Goal: Communication & Community: Ask a question

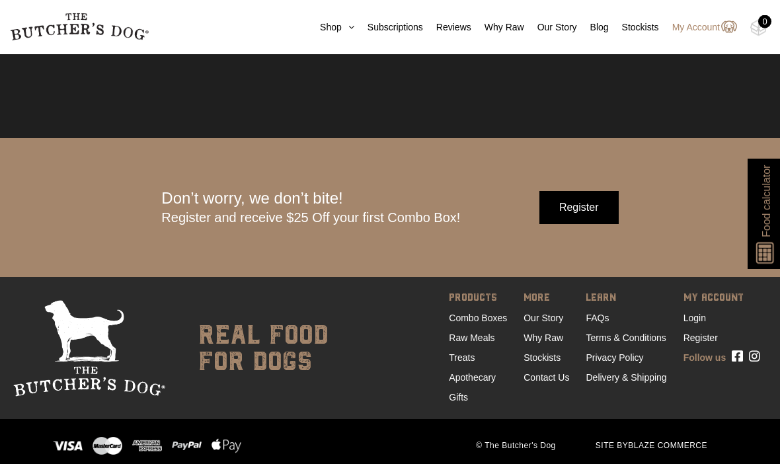
scroll to position [3830, 0]
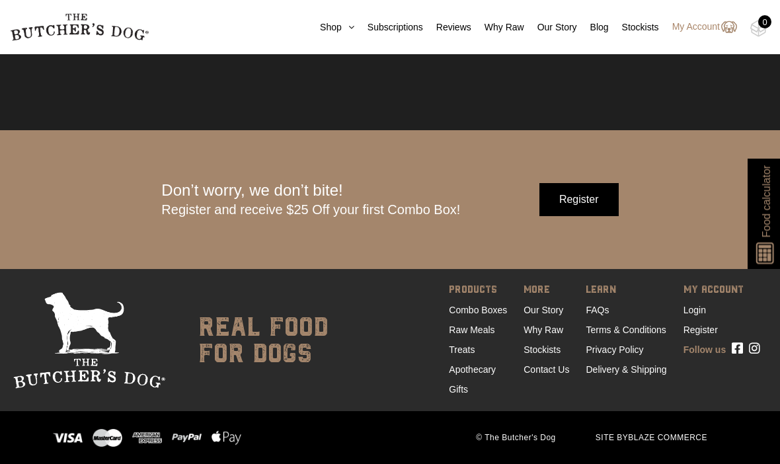
click at [537, 375] on link "Contact Us" at bounding box center [547, 369] width 46 height 11
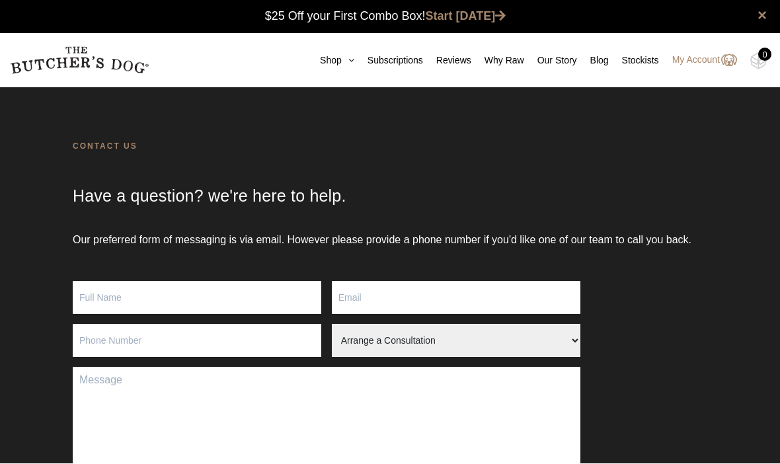
click at [124, 311] on input "Contact form" at bounding box center [197, 298] width 249 height 33
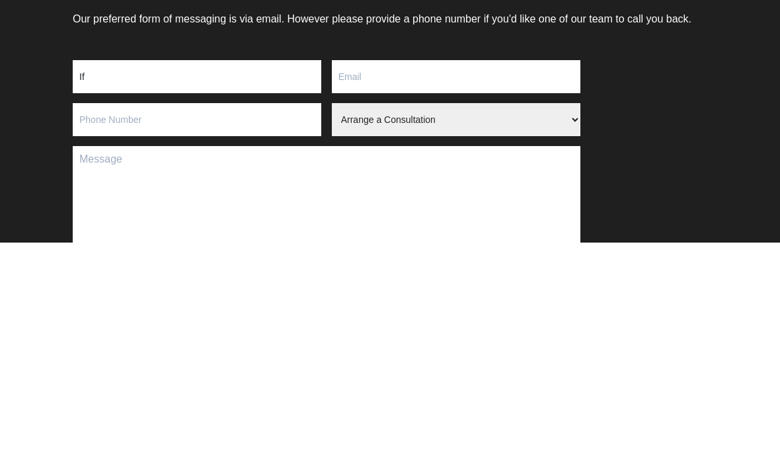
type input "I"
type input "[PERSON_NAME]"
type input "[EMAIL_ADDRESS][DOMAIN_NAME]"
type input "0408355995"
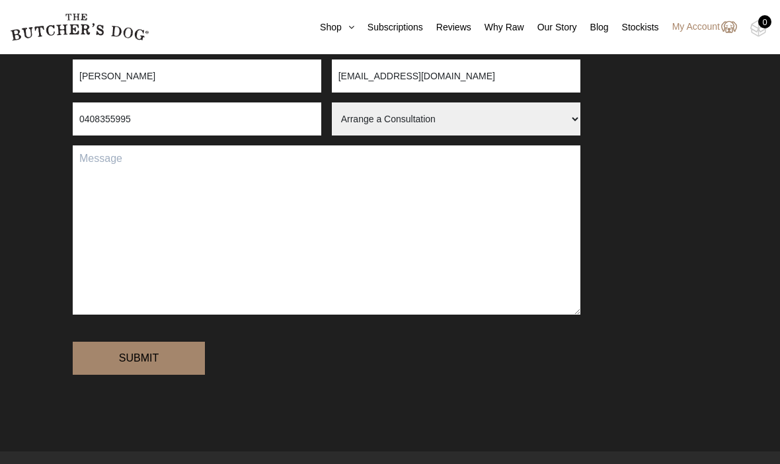
click at [144, 188] on textarea "Contact form" at bounding box center [327, 229] width 508 height 169
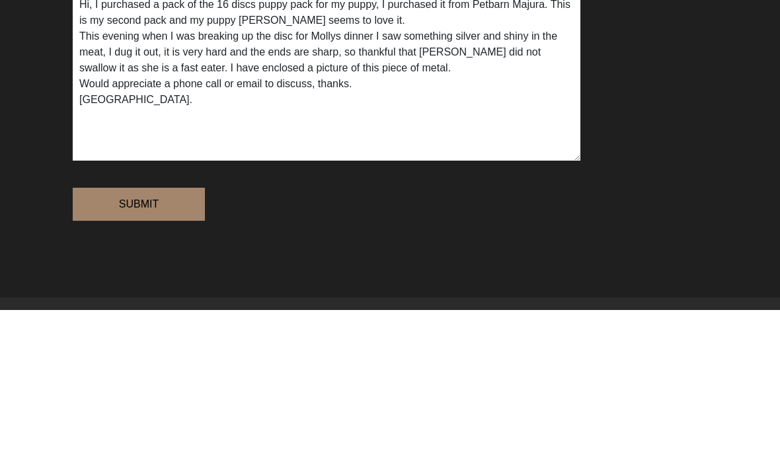
scroll to position [376, 0]
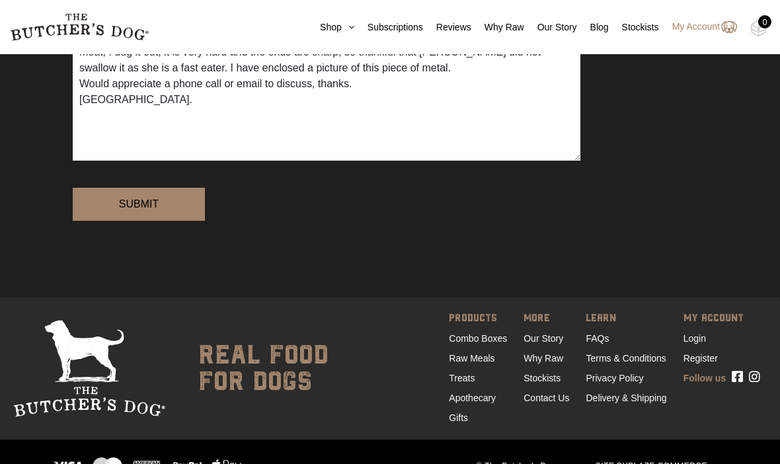
click at [131, 131] on textarea "Hi, I purchased a pack of the 16 discs puppy pack for my puppy, I purchased it …" at bounding box center [327, 75] width 508 height 169
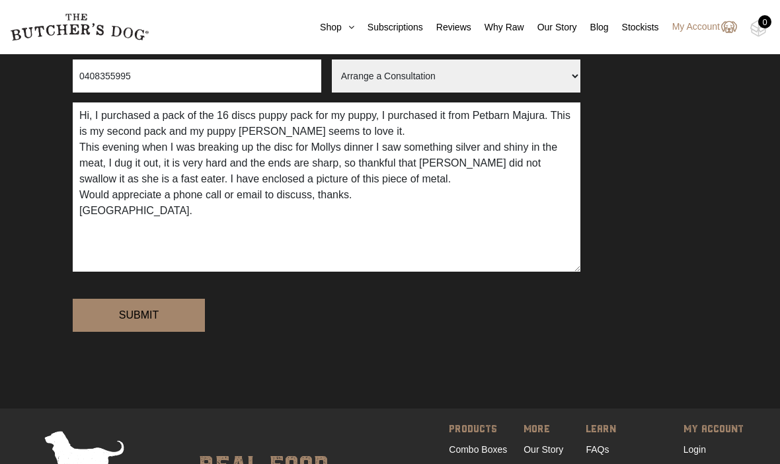
click at [136, 231] on textarea "Hi, I purchased a pack of the 16 discs puppy pack for my puppy, I purchased it …" at bounding box center [327, 186] width 508 height 169
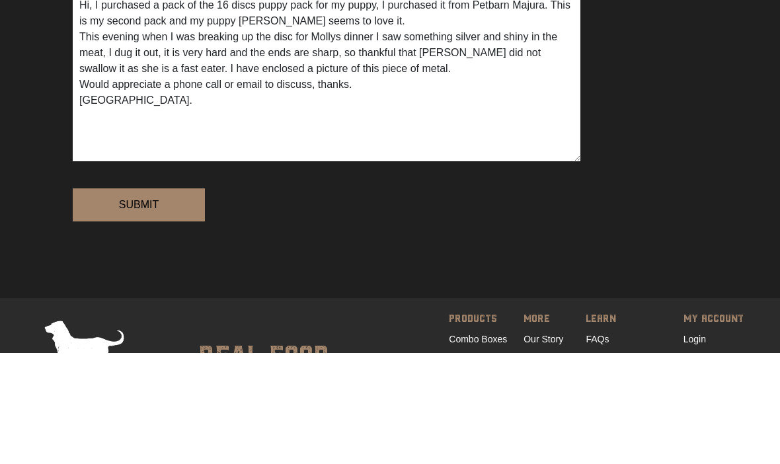
click at [101, 147] on textarea "Hi, I purchased a pack of the 16 discs puppy pack for my puppy, I purchased it …" at bounding box center [327, 187] width 508 height 169
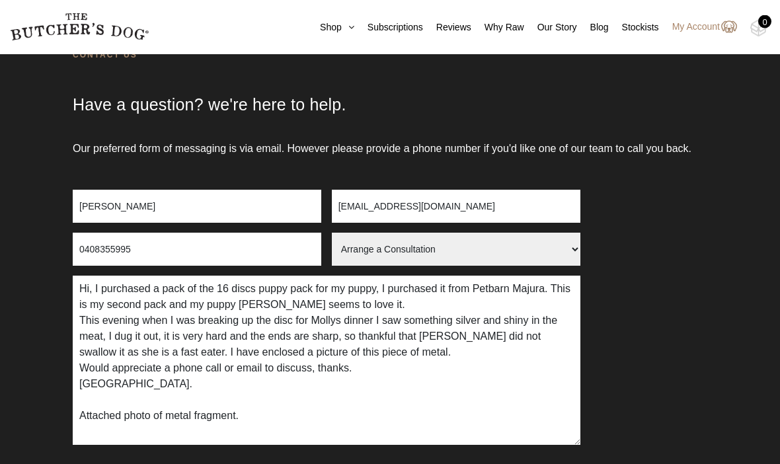
scroll to position [112, 0]
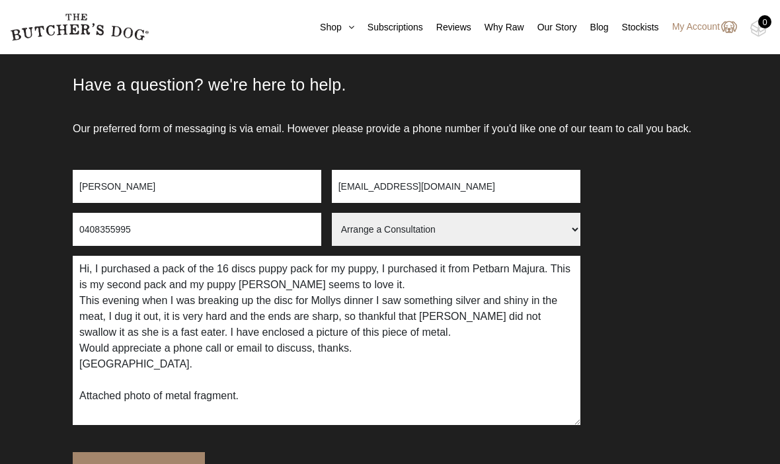
click at [297, 422] on textarea "Hi, I purchased a pack of the 16 discs puppy pack for my puppy, I purchased it …" at bounding box center [327, 340] width 508 height 169
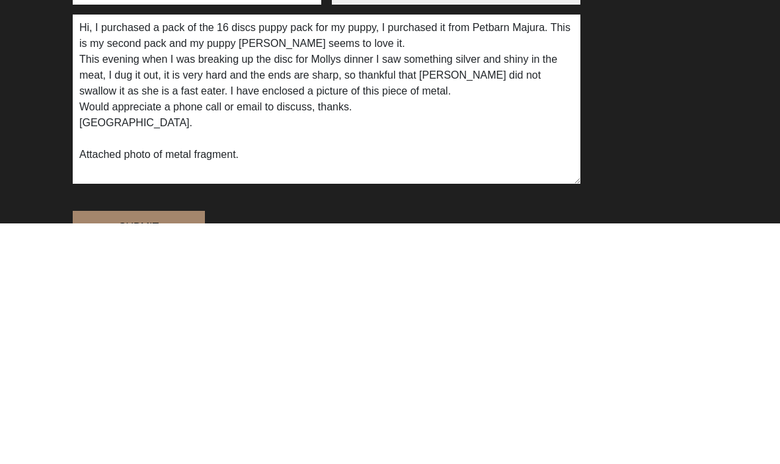
click at [323, 256] on textarea "Hi, I purchased a pack of the 16 discs puppy pack for my puppy, I purchased it …" at bounding box center [327, 340] width 508 height 169
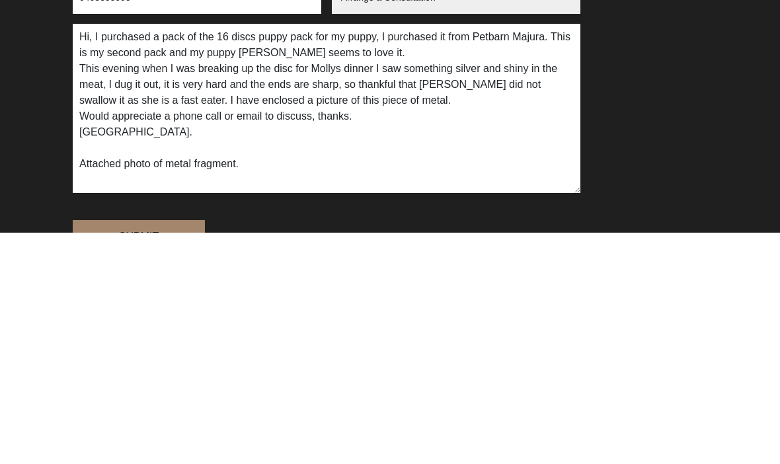
click at [310, 256] on textarea "Hi, I purchased a pack of the 16 discs puppy pack for my puppy, I purchased it …" at bounding box center [327, 340] width 508 height 169
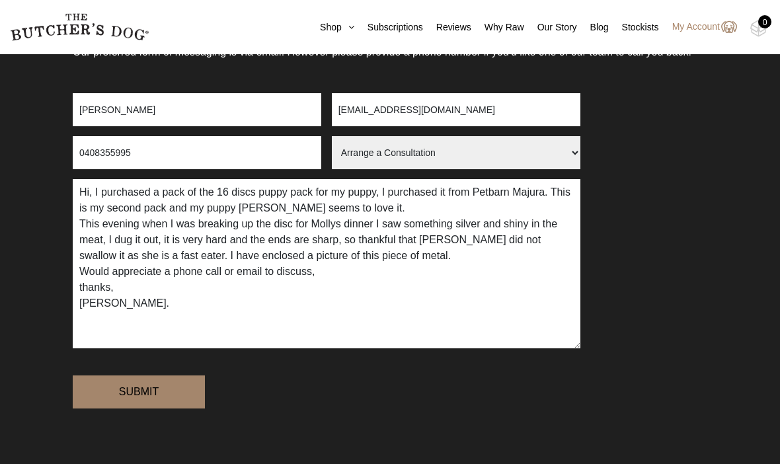
scroll to position [188, 0]
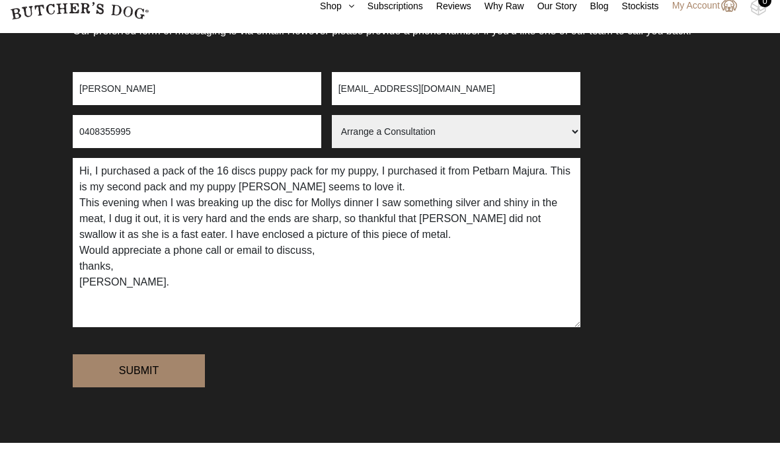
click at [491, 148] on select "Arrange a Consultation Become a Stockist Order Query Stock Enquiry" at bounding box center [456, 152] width 249 height 33
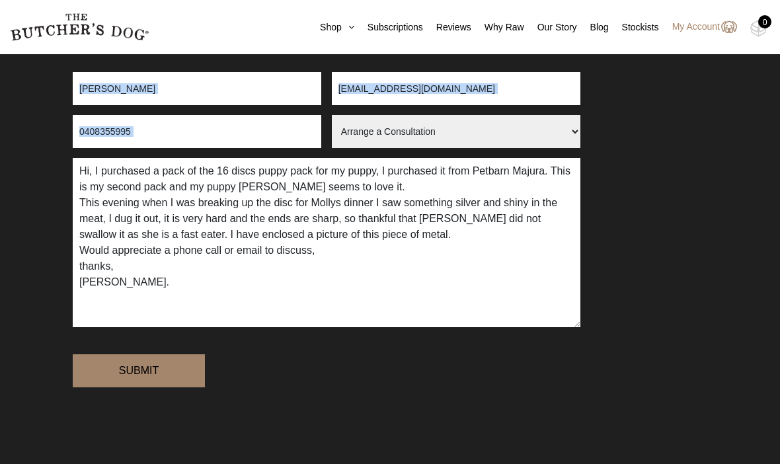
click at [163, 305] on textarea "Hi, I purchased a pack of the 16 discs puppy pack for my puppy, I purchased it …" at bounding box center [327, 242] width 508 height 169
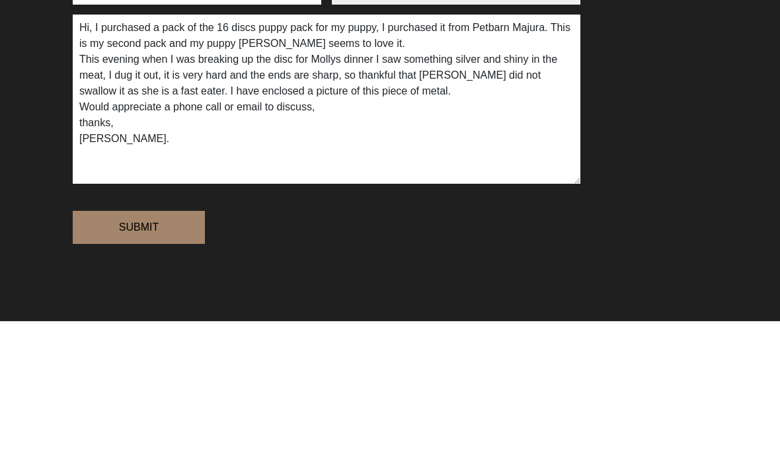
type textarea "Hi, I purchased a pack of the 16 discs puppy pack for my puppy, I purchased it …"
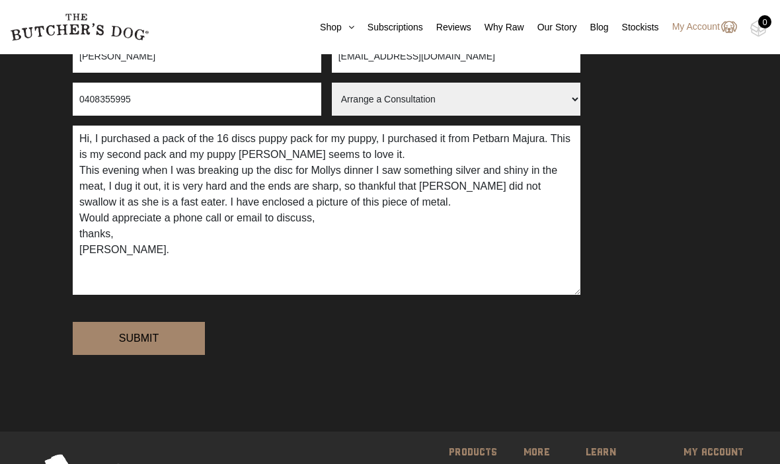
click at [161, 272] on textarea "Hi, I purchased a pack of the 16 discs puppy pack for my puppy, I purchased it …" at bounding box center [327, 210] width 508 height 169
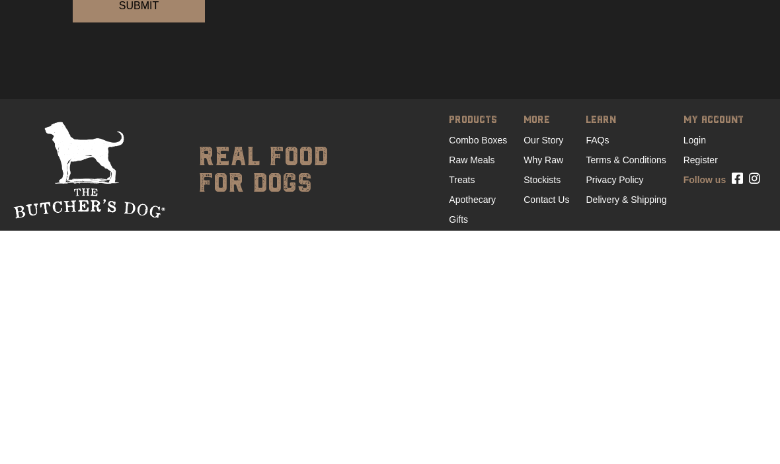
scroll to position [342, 0]
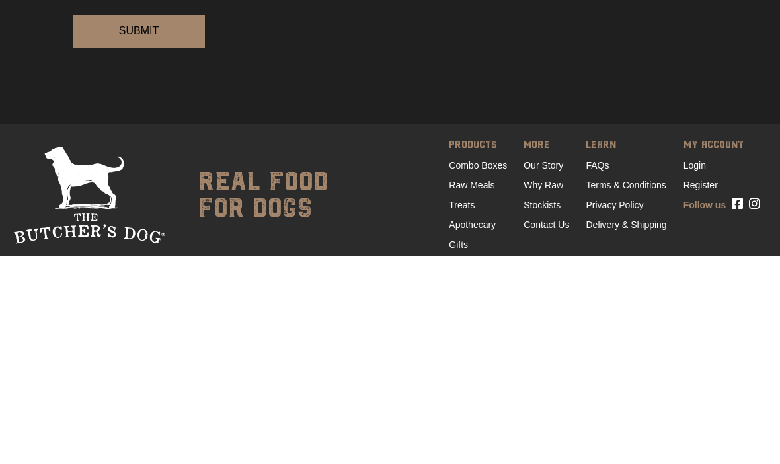
click at [132, 222] on input "Submit" at bounding box center [139, 238] width 132 height 33
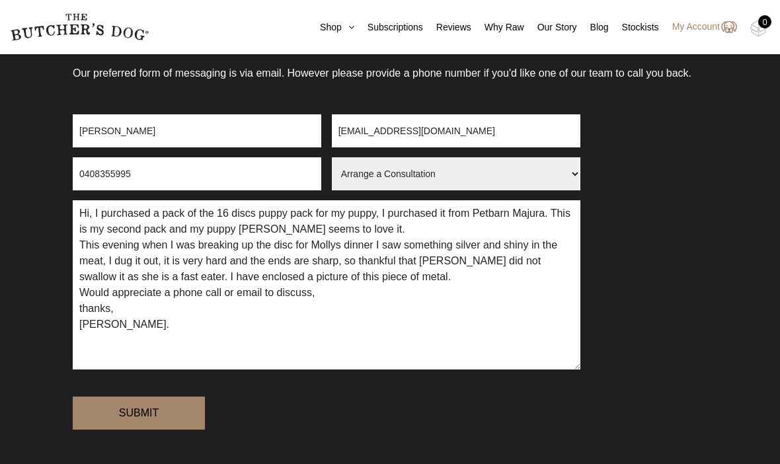
scroll to position [168, 0]
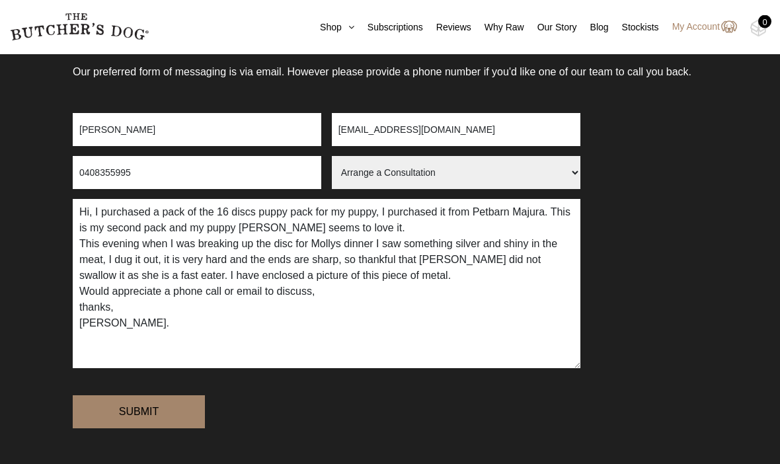
click at [354, 190] on select "Arrange a Consultation Become a Stockist Order Query Stock Enquiry" at bounding box center [456, 173] width 249 height 33
click at [382, 189] on select "Arrange a Consultation Become a Stockist Order Query Stock Enquiry" at bounding box center [456, 172] width 249 height 33
click at [139, 428] on input "Submit" at bounding box center [139, 411] width 132 height 33
click at [116, 428] on input "Submit" at bounding box center [139, 411] width 132 height 33
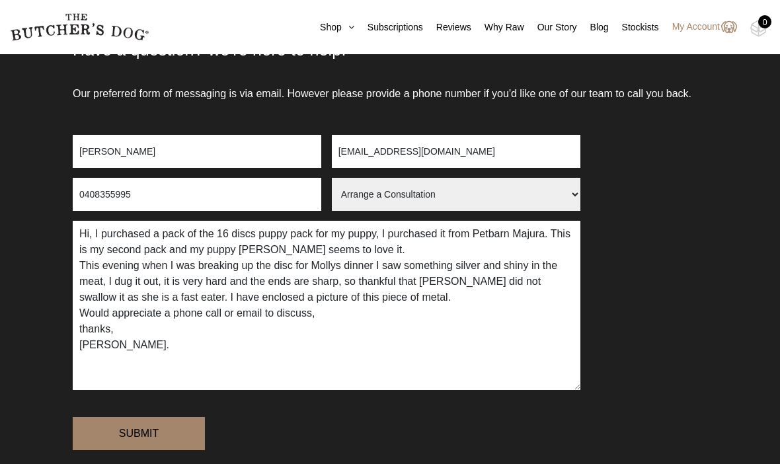
scroll to position [146, 0]
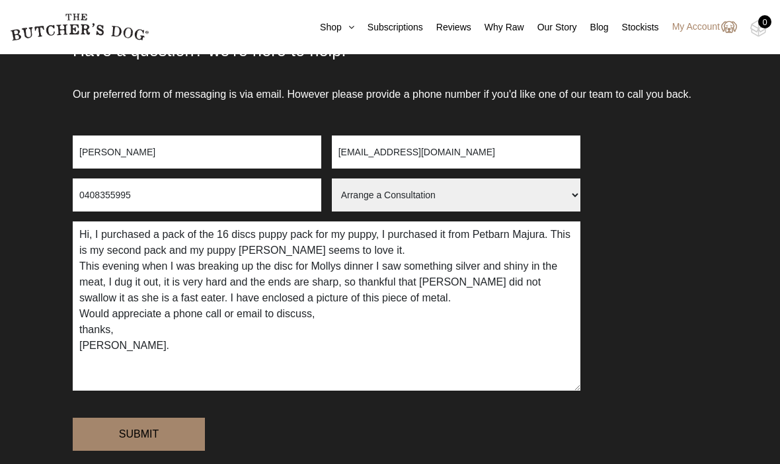
click at [152, 451] on input "Submit" at bounding box center [139, 434] width 132 height 33
click at [398, 212] on select "Arrange a Consultation Become a Stockist Order Query Stock Enquiry" at bounding box center [456, 194] width 249 height 33
select select "Stock Enquiry"
click at [126, 446] on input "Submit" at bounding box center [139, 434] width 132 height 33
click at [129, 450] on input "Submit" at bounding box center [139, 434] width 132 height 33
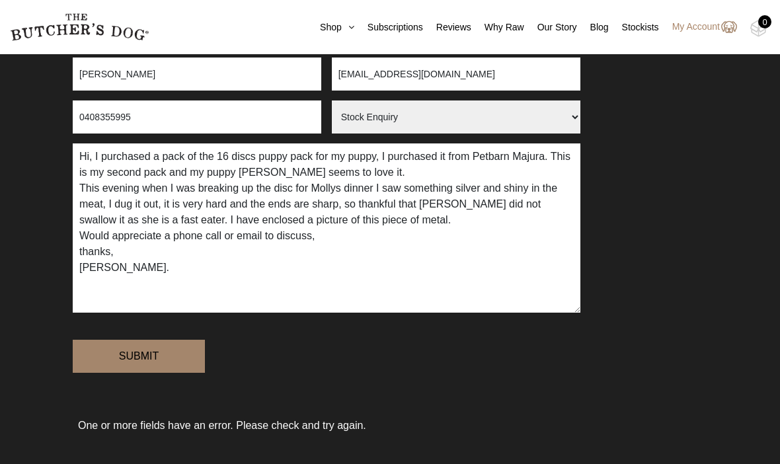
scroll to position [223, 0]
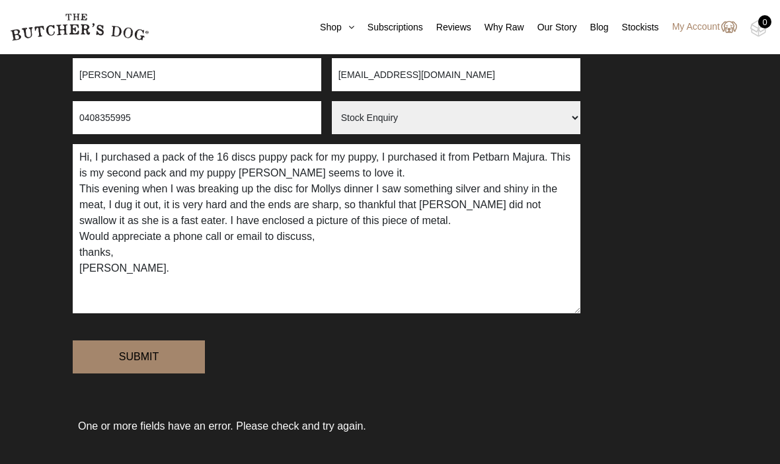
click at [324, 308] on textarea "Hi, I purchased a pack of the 16 discs puppy pack for my puppy, I purchased it …" at bounding box center [327, 228] width 508 height 169
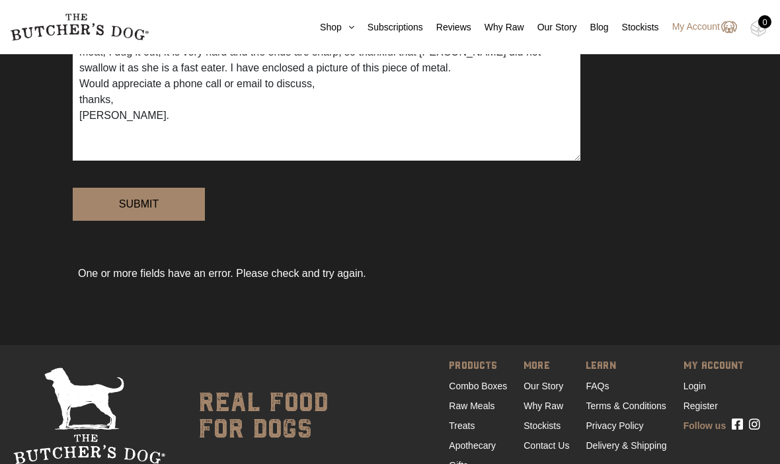
scroll to position [376, 0]
click at [179, 159] on textarea "Hi, I purchased a pack of the 16 discs puppy pack for my puppy, I purchased it …" at bounding box center [327, 76] width 508 height 169
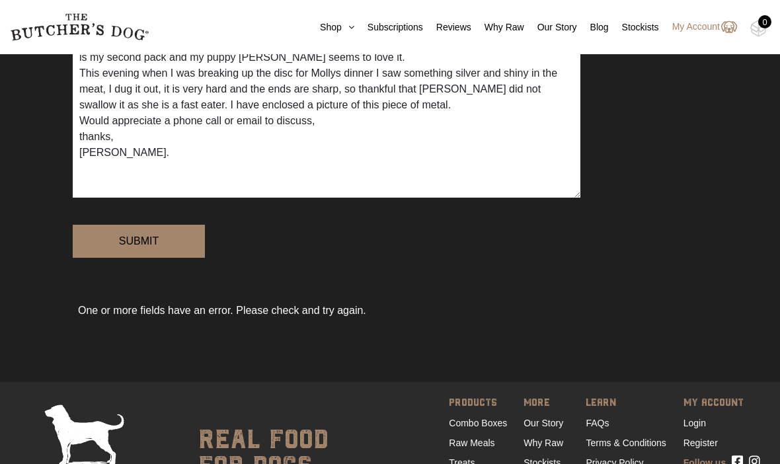
scroll to position [334, 0]
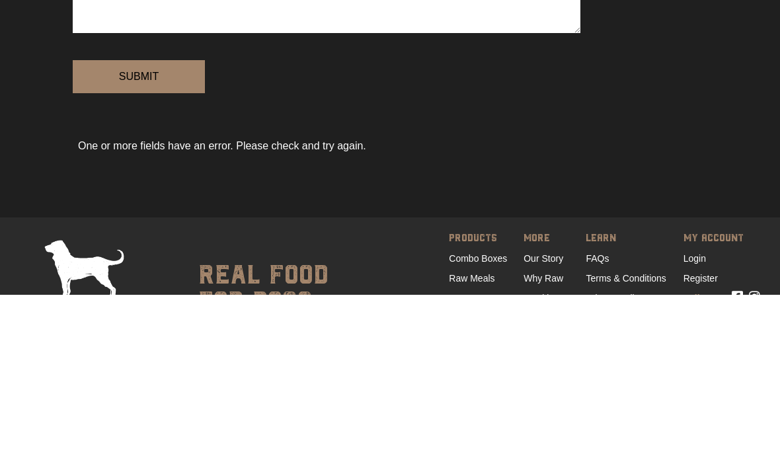
paste textarea "Hi, I purchased a pack of the 16 discs puppy pack for my puppy, I purchased it …"
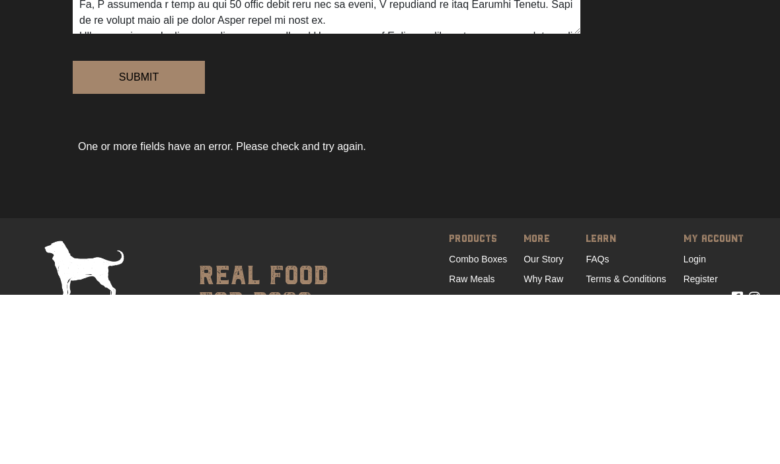
scroll to position [111, 0]
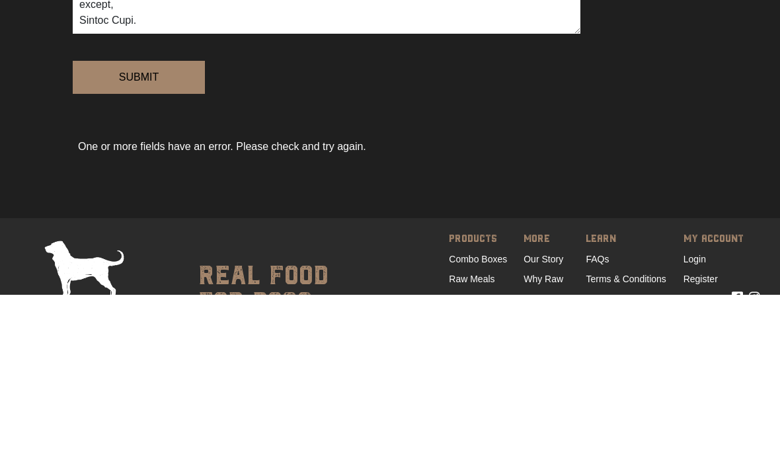
paste textarea "Hi, I purchased a pack of the 16 discs puppy pack for my puppy, I purchased it …"
paste textarea "Contact form"
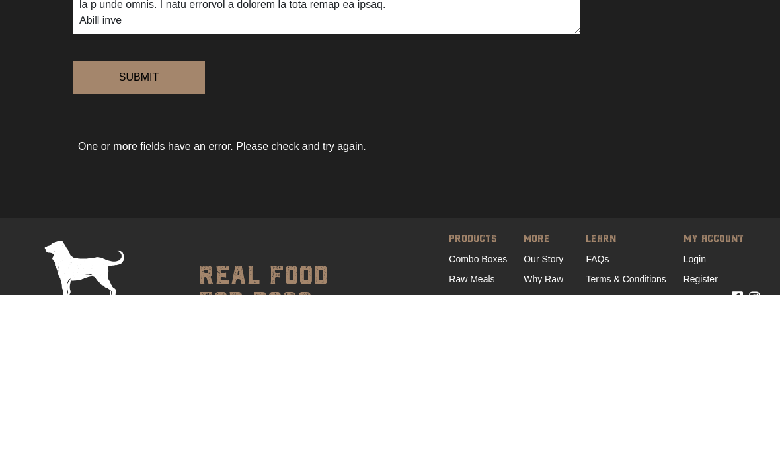
click at [139, 230] on input "Submit" at bounding box center [139, 246] width 132 height 33
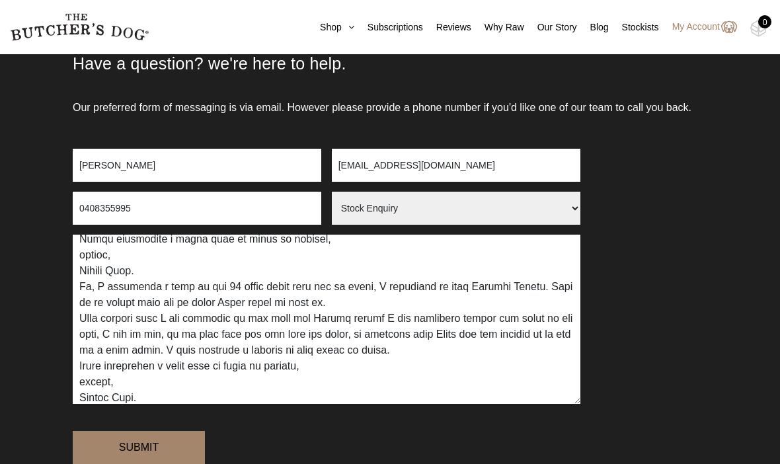
scroll to position [89, 0]
click at [173, 404] on textarea "Contact form" at bounding box center [327, 319] width 508 height 169
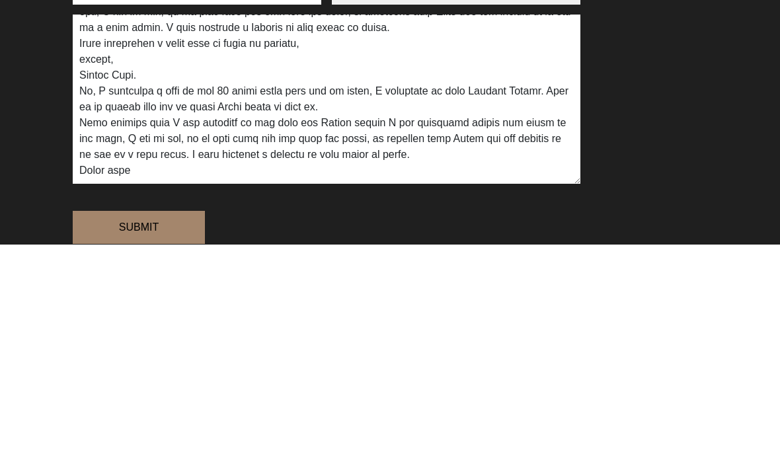
scroll to position [206, 0]
click at [442, 235] on textarea "Contact form" at bounding box center [327, 319] width 508 height 169
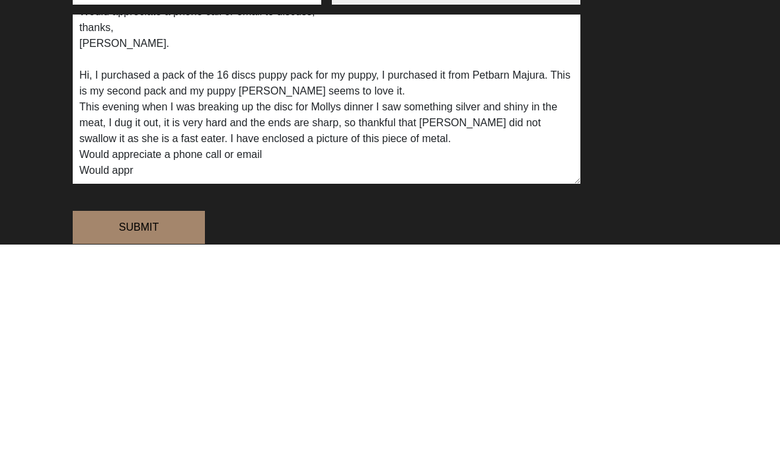
scroll to position [95, 0]
click at [154, 235] on textarea "Hi, I purchased a pack of the 16 discs puppy pack for my puppy, I purchased it …" at bounding box center [327, 319] width 508 height 169
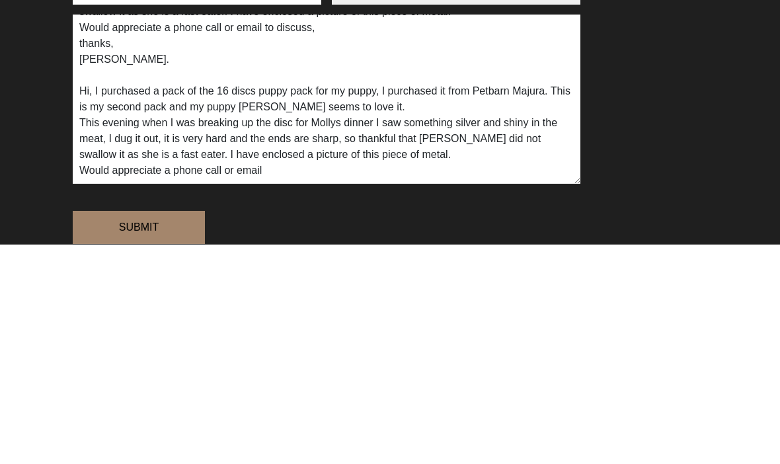
click at [285, 235] on textarea "Hi, I purchased a pack of the 16 discs puppy pack for my puppy, I purchased it …" at bounding box center [327, 319] width 508 height 169
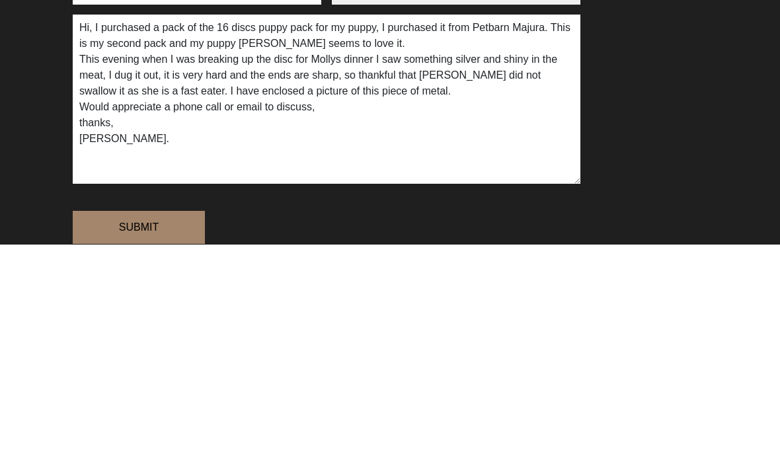
scroll to position [9, 0]
click at [444, 235] on textarea "Hi, I purchased a pack of the 16 discs puppy pack for my puppy, I purchased it …" at bounding box center [327, 319] width 508 height 169
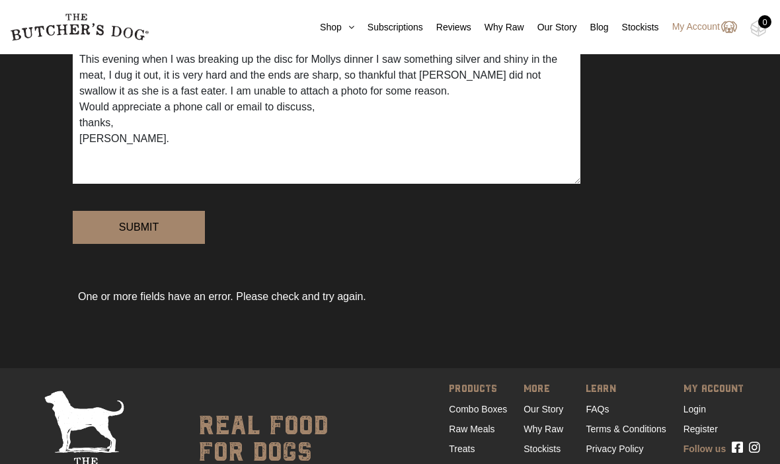
type textarea "Hi, I purchased a pack of the 16 discs puppy pack for my puppy, I purchased it …"
click at [133, 244] on input "Submit" at bounding box center [139, 227] width 132 height 33
click at [139, 244] on input "Submit" at bounding box center [139, 227] width 132 height 33
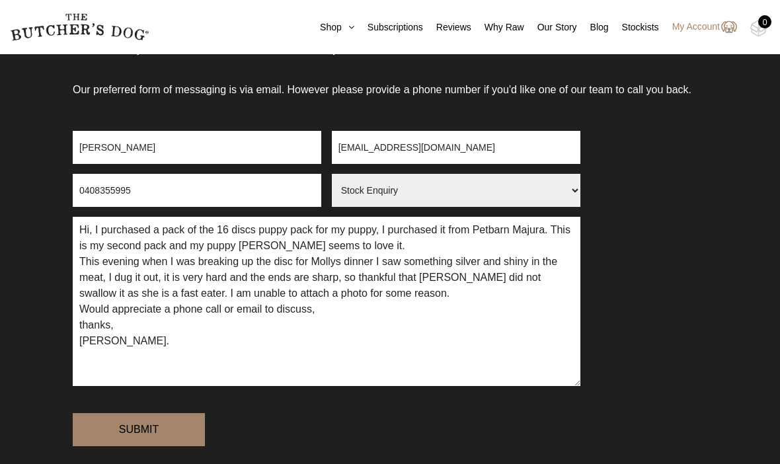
scroll to position [149, 0]
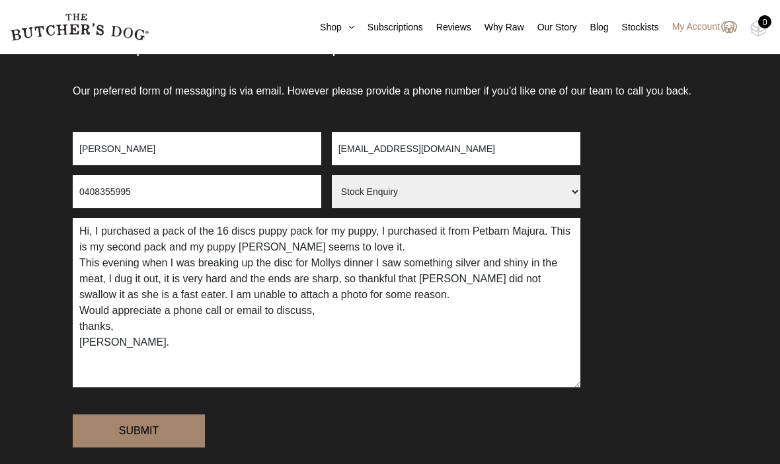
click at [158, 165] on input "[PERSON_NAME]" at bounding box center [197, 148] width 249 height 33
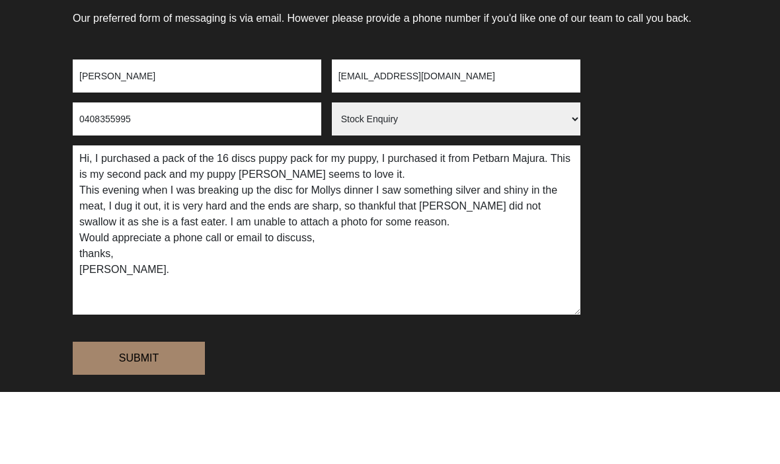
click at [139, 415] on input "Submit" at bounding box center [139, 431] width 132 height 33
type input "[PERSON_NAME]"
click at [155, 175] on input "0408355995" at bounding box center [197, 191] width 249 height 33
type input "0408355995"
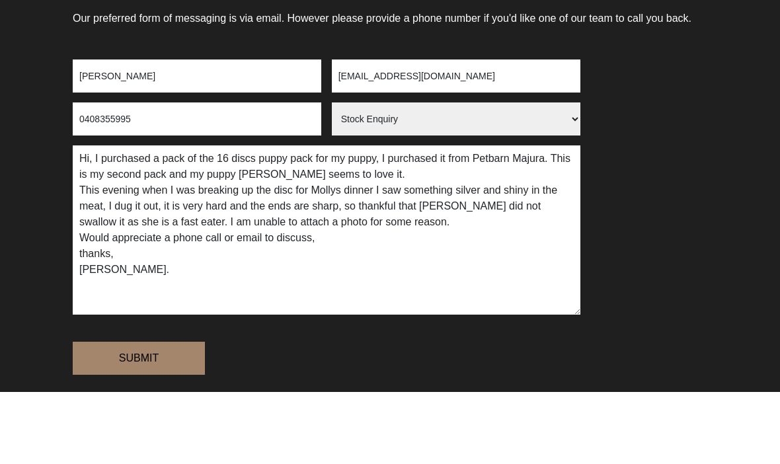
click at [467, 132] on input "[EMAIL_ADDRESS][DOMAIN_NAME]" at bounding box center [456, 148] width 249 height 33
type input "[EMAIL_ADDRESS][DOMAIN_NAME]"
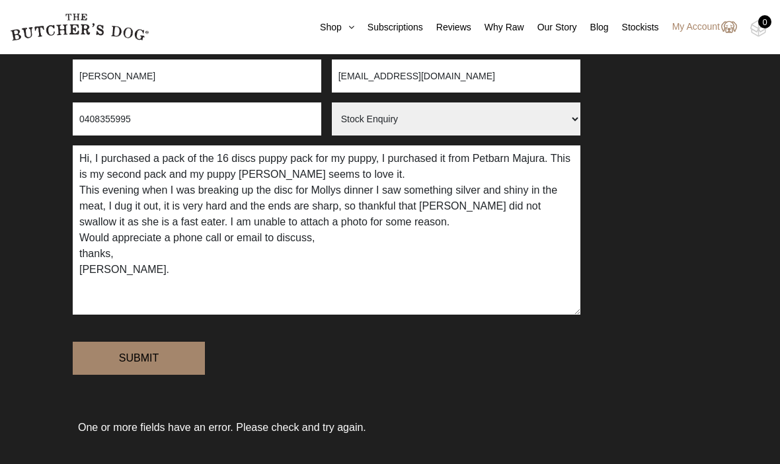
click at [128, 375] on input "Submit" at bounding box center [139, 358] width 132 height 33
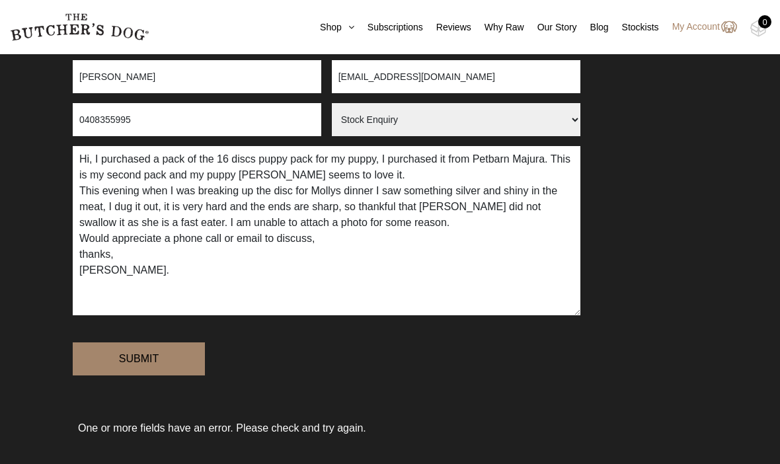
click at [115, 363] on input "Submit" at bounding box center [139, 358] width 132 height 33
click at [397, 134] on select "Arrange a Consultation Become a Stockist Order Query Stock Enquiry" at bounding box center [456, 119] width 249 height 33
select select "Arrange a Consultation"
click at [122, 372] on input "Submit" at bounding box center [139, 358] width 132 height 33
click at [148, 376] on input "Submit" at bounding box center [139, 358] width 132 height 33
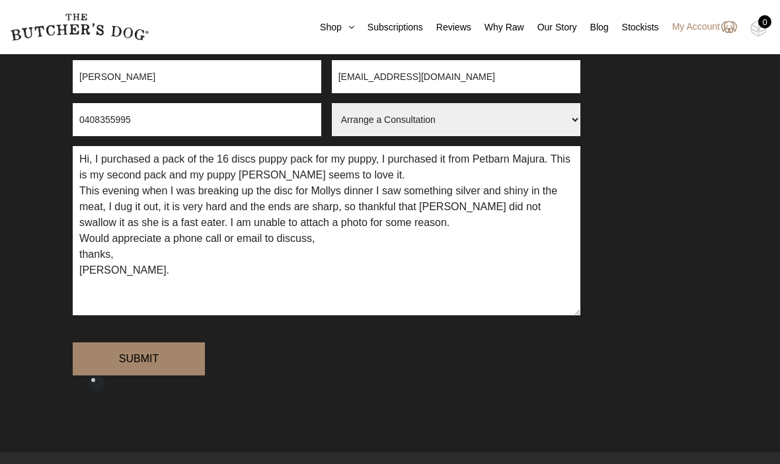
click at [138, 376] on input "Submit" at bounding box center [139, 358] width 132 height 33
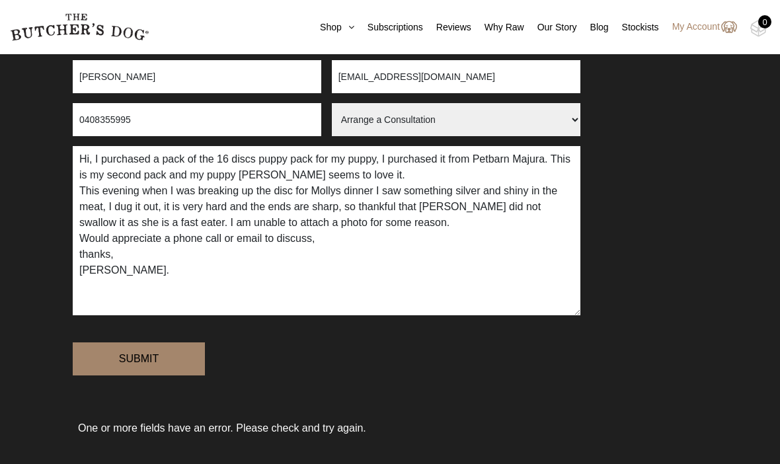
click at [140, 376] on input "Submit" at bounding box center [139, 358] width 132 height 33
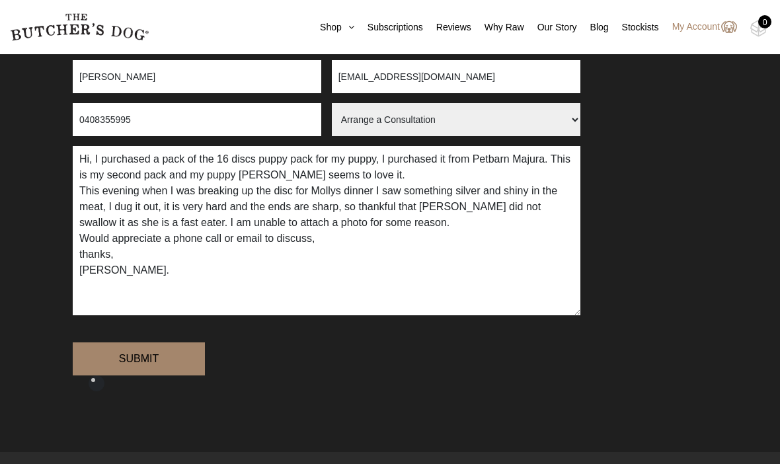
click at [140, 376] on input "Submit" at bounding box center [139, 358] width 132 height 33
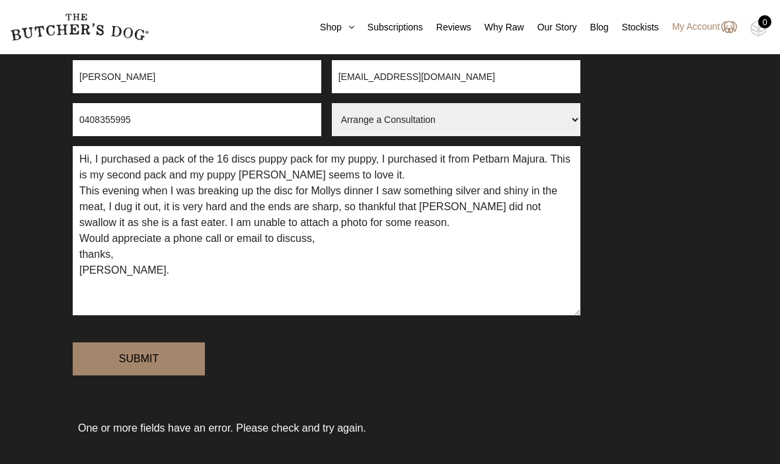
click at [134, 375] on input "Submit" at bounding box center [139, 358] width 132 height 33
click at [395, 134] on select "Arrange a Consultation Become a Stockist Order Query Stock Enquiry" at bounding box center [456, 119] width 249 height 33
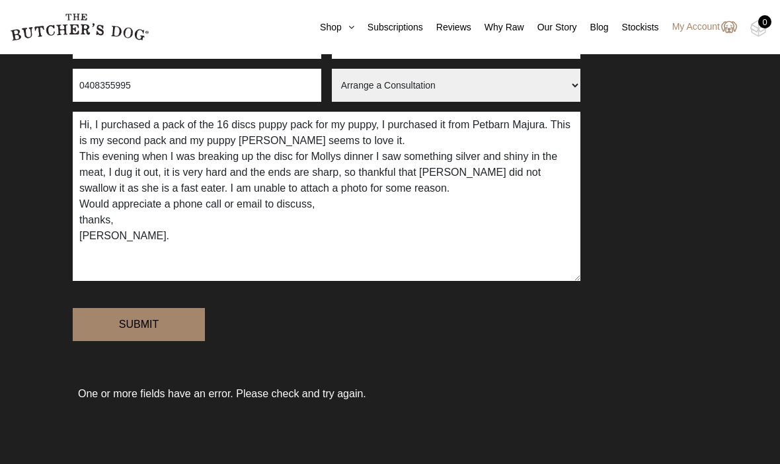
click at [134, 341] on input "Submit" at bounding box center [139, 324] width 132 height 33
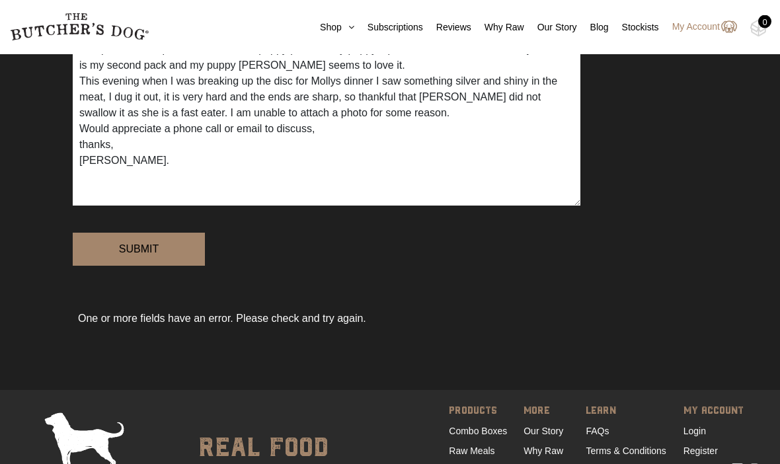
scroll to position [331, 0]
click at [137, 266] on input "Submit" at bounding box center [139, 249] width 132 height 33
click at [126, 266] on input "Submit" at bounding box center [139, 249] width 132 height 33
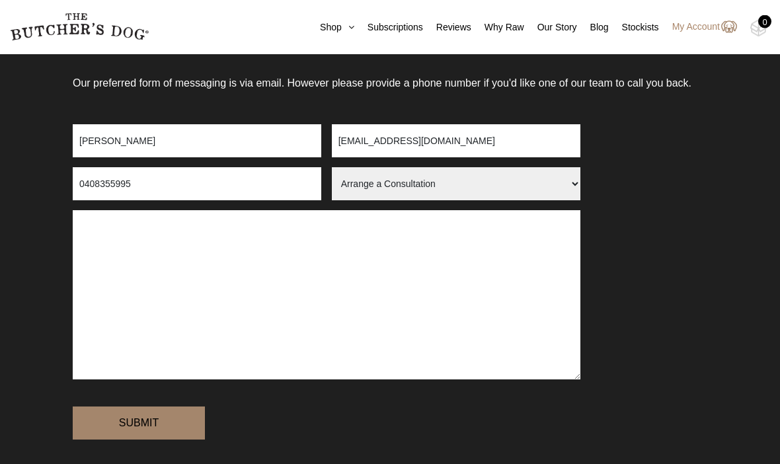
scroll to position [157, 0]
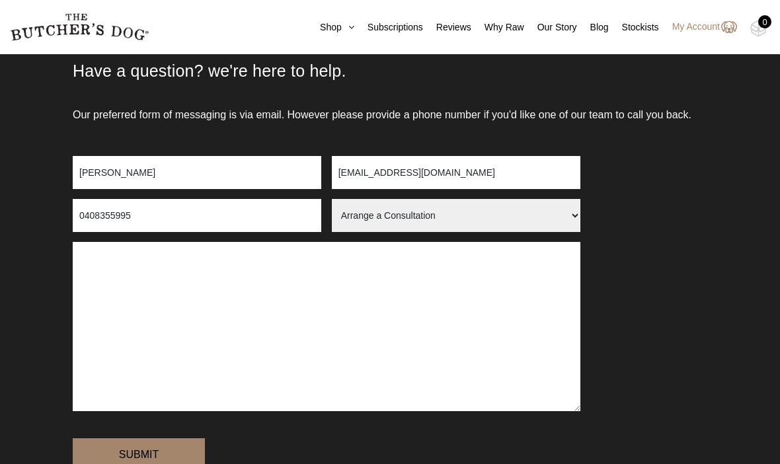
click at [104, 293] on textarea "Contact form" at bounding box center [327, 326] width 508 height 169
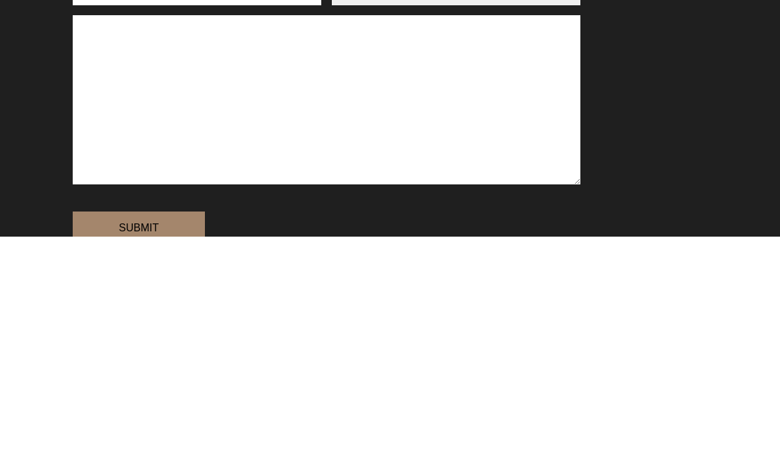
paste textarea "Hi, I purchased a pack of the 16 discs puppy pack for my puppy, I purchased it …"
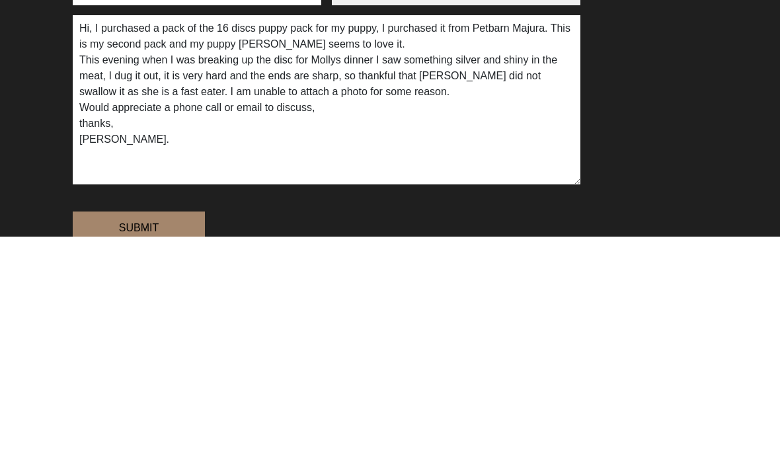
scroll to position [353, 0]
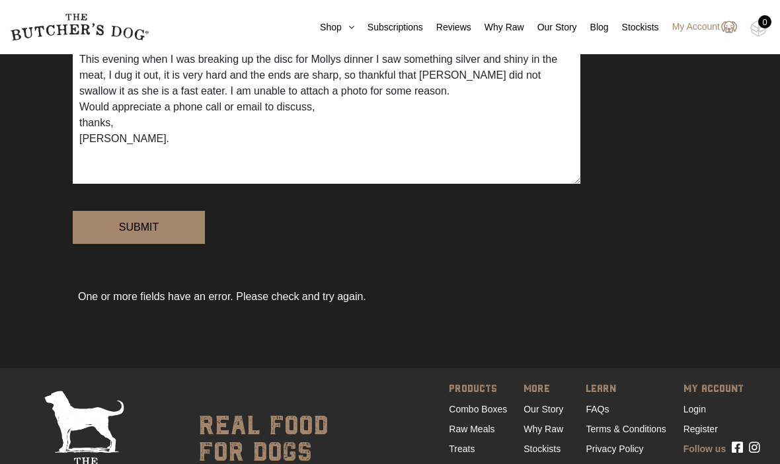
type textarea "Hi, I purchased a pack of the 16 discs puppy pack for my puppy, I purchased it …"
click at [132, 243] on input "Submit" at bounding box center [139, 227] width 132 height 33
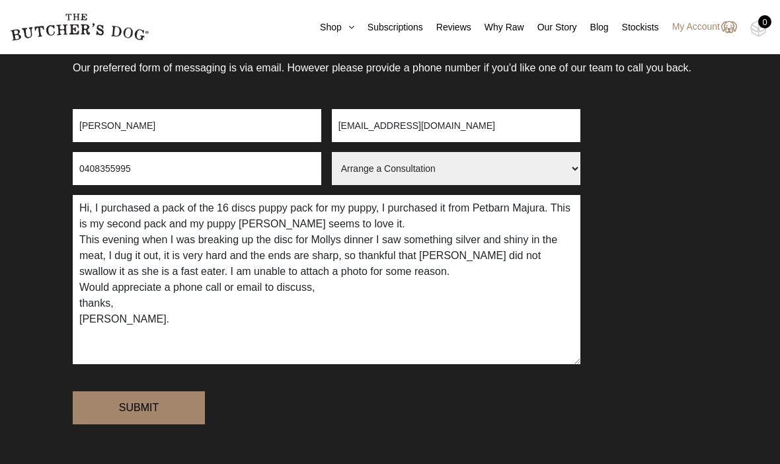
scroll to position [172, 0]
